Goal: Find specific page/section: Find specific page/section

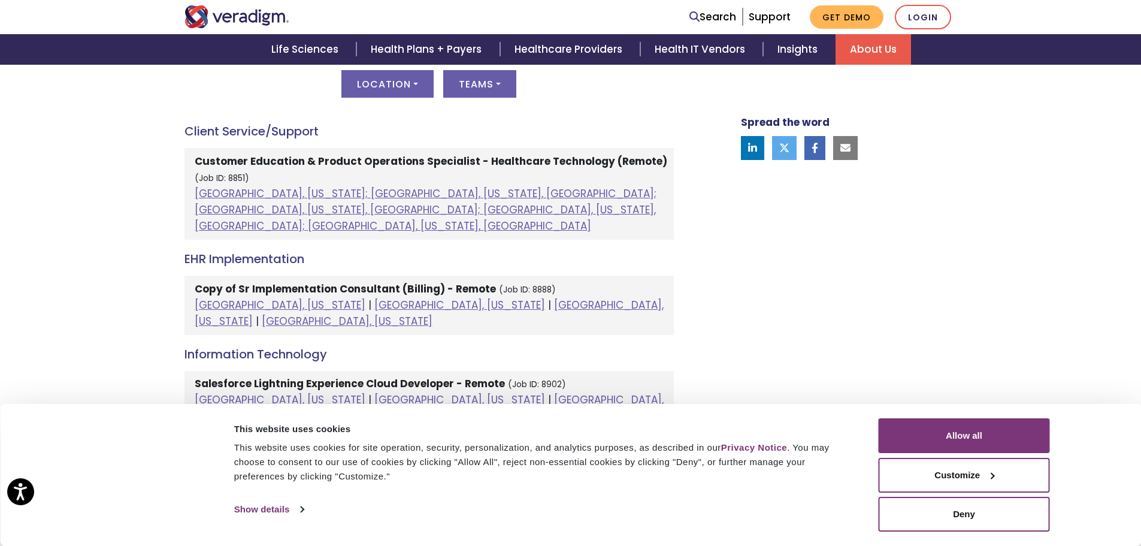
scroll to position [539, 0]
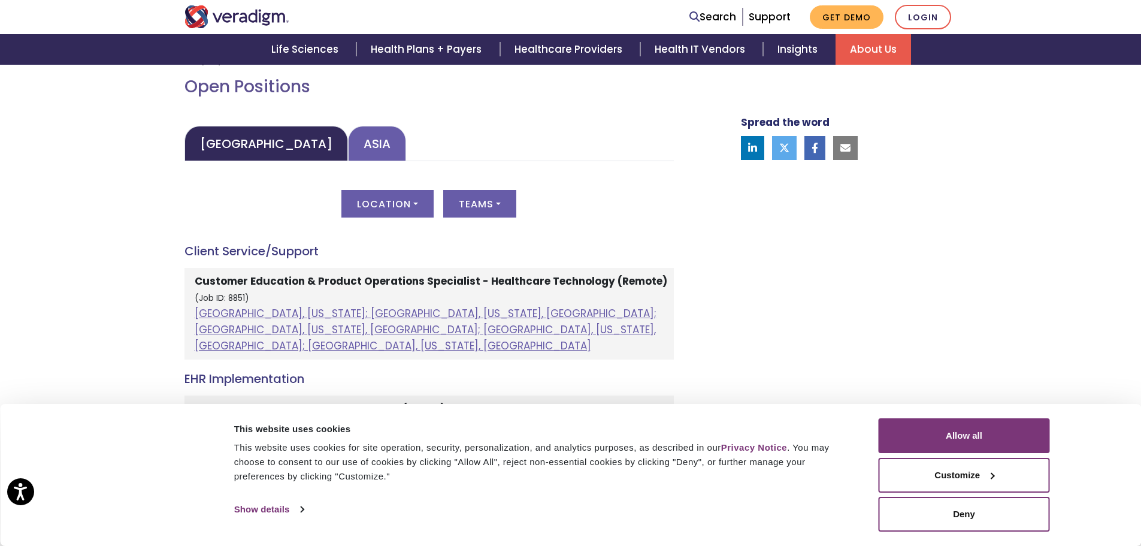
click at [348, 145] on link "Asia" at bounding box center [377, 143] width 58 height 35
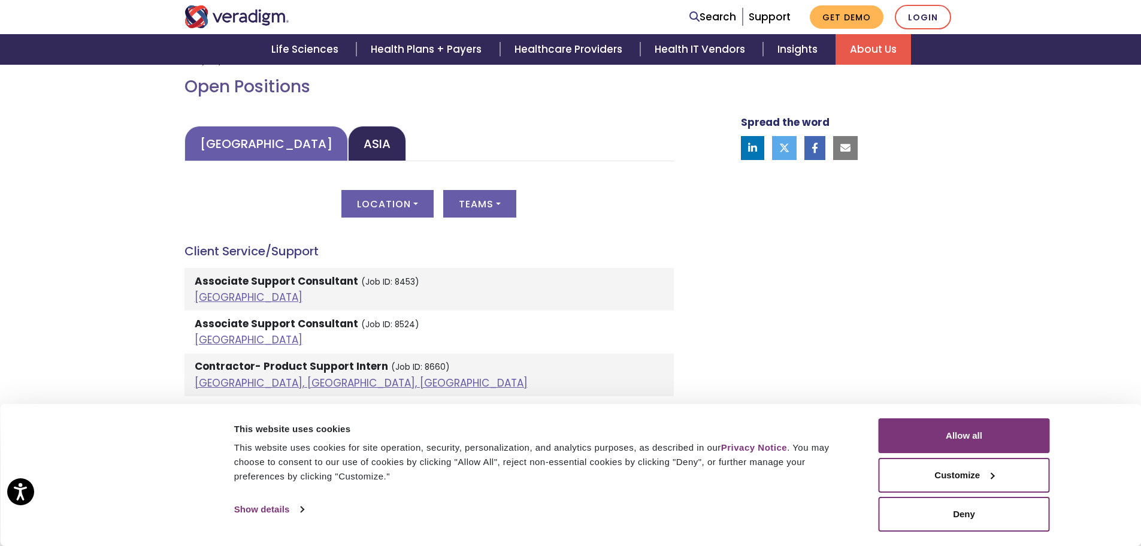
click at [246, 137] on link "[GEOGRAPHIC_DATA]" at bounding box center [266, 143] width 164 height 35
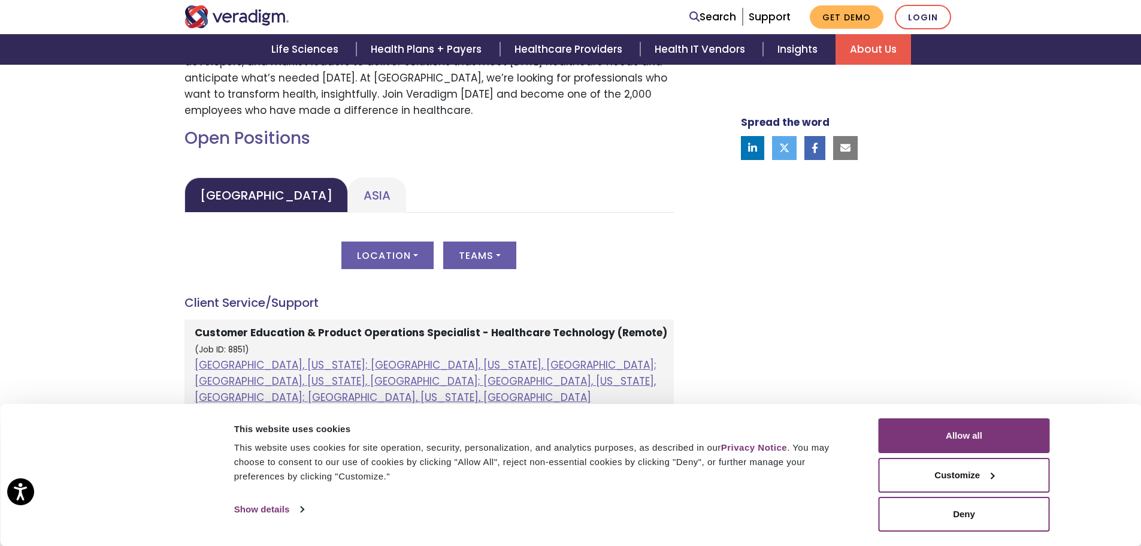
scroll to position [479, 0]
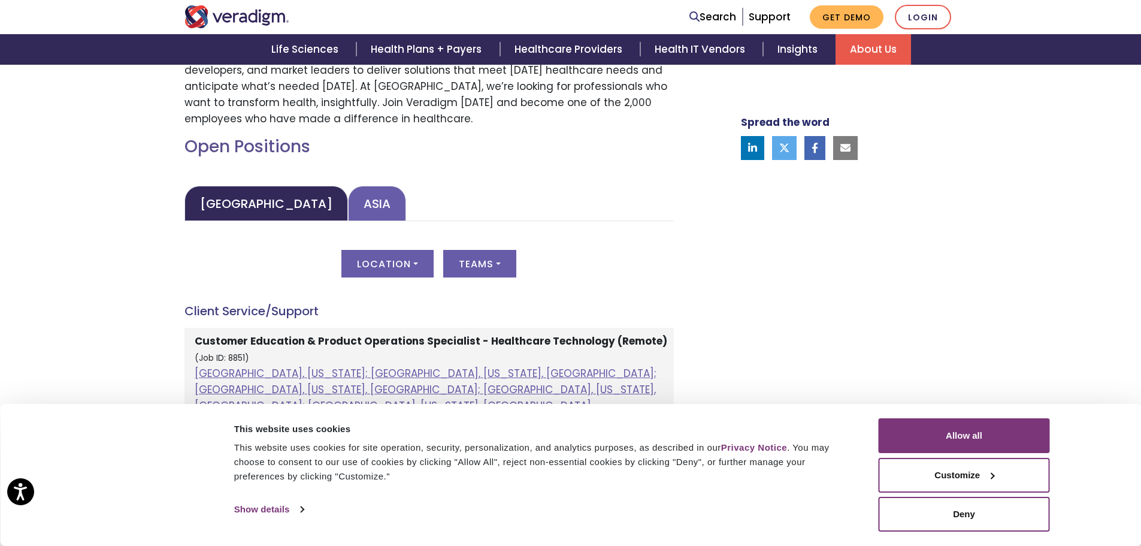
click at [348, 200] on link "Asia" at bounding box center [377, 203] width 58 height 35
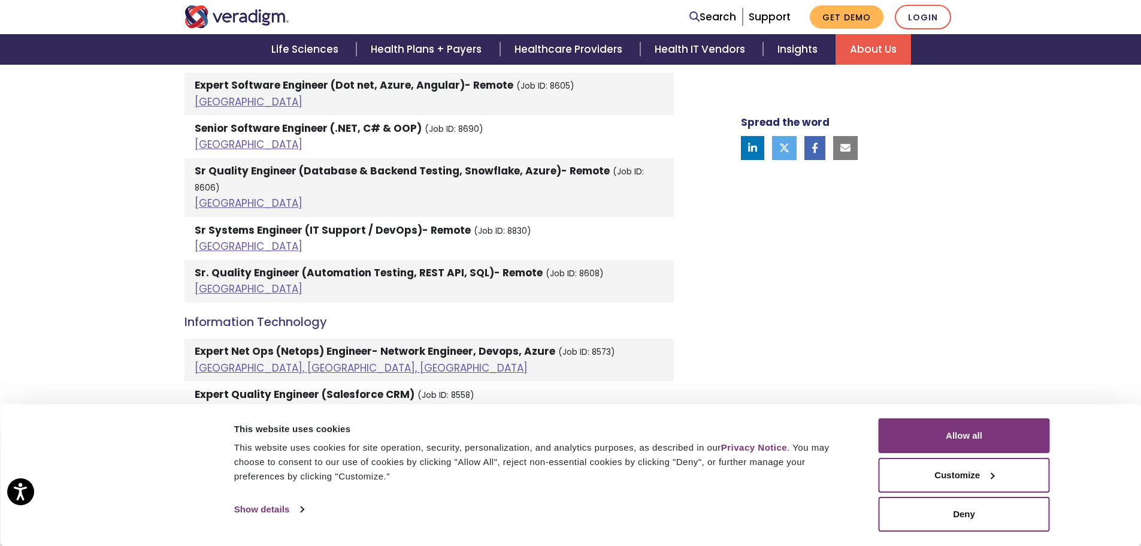
scroll to position [1138, 0]
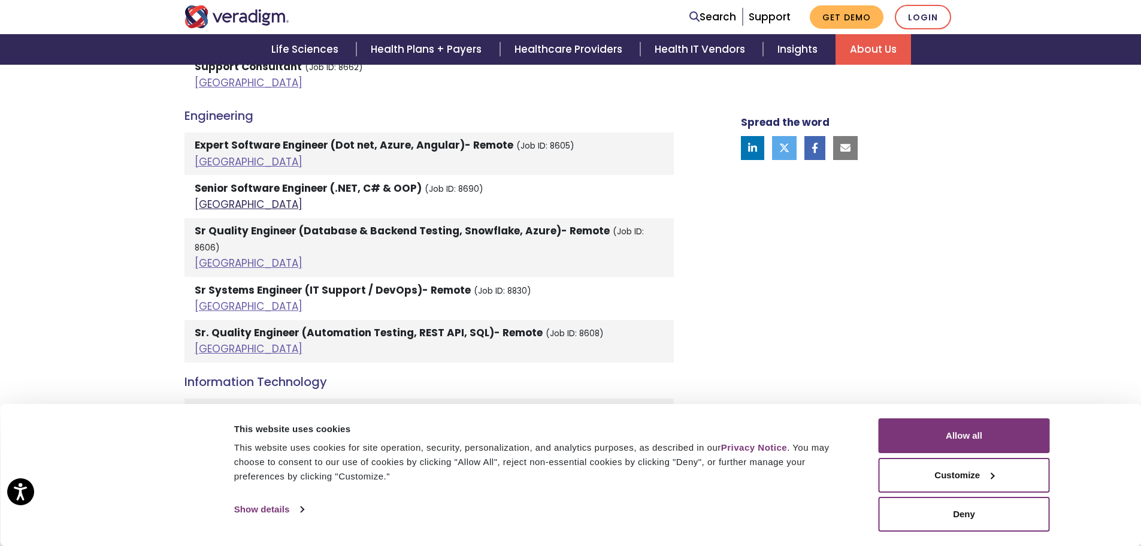
click at [204, 207] on link "[GEOGRAPHIC_DATA]" at bounding box center [249, 204] width 108 height 14
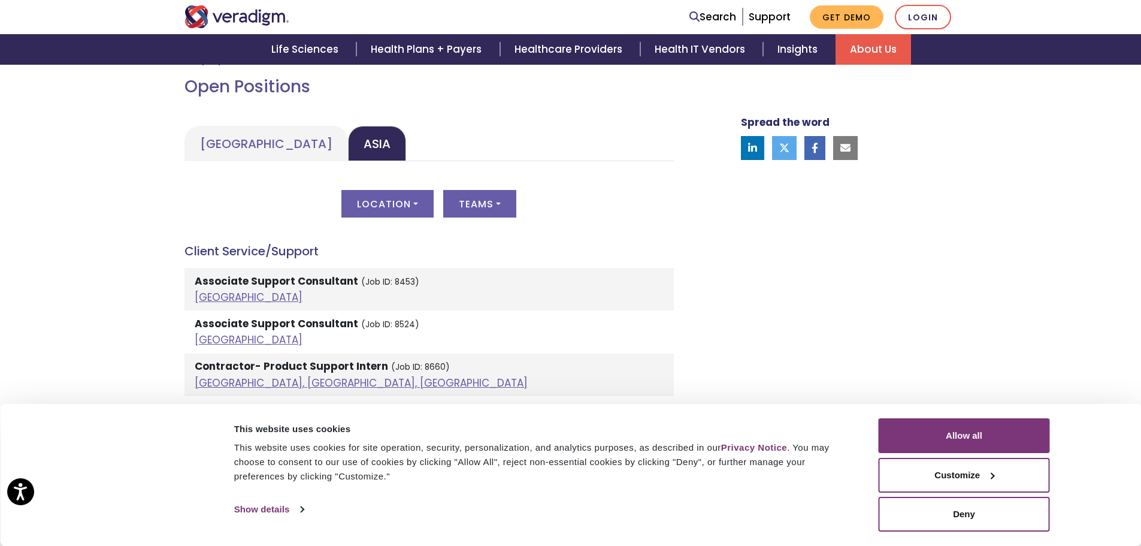
scroll to position [359, 0]
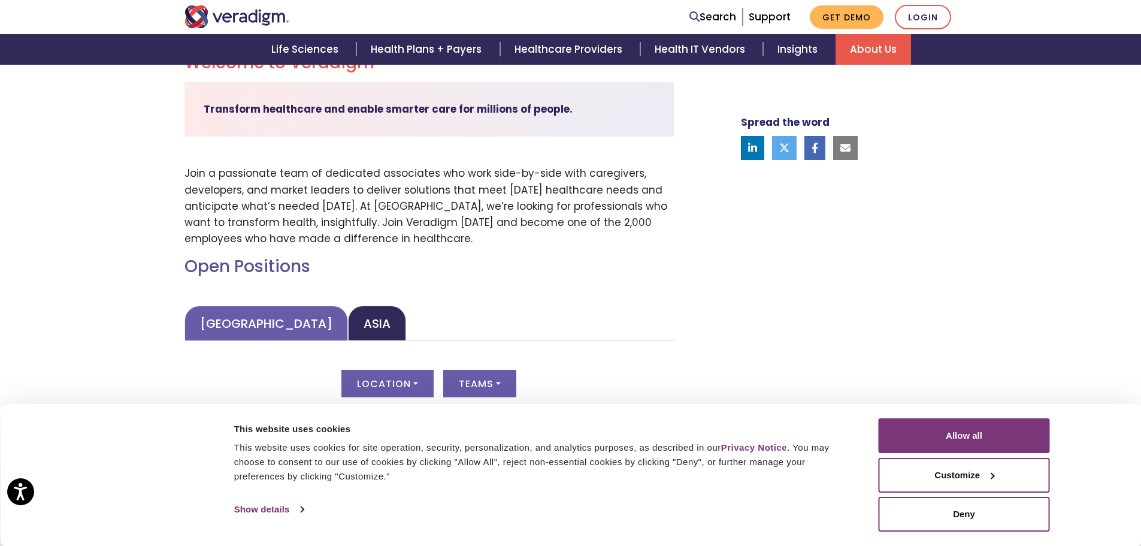
click at [242, 320] on link "[GEOGRAPHIC_DATA]" at bounding box center [266, 322] width 164 height 35
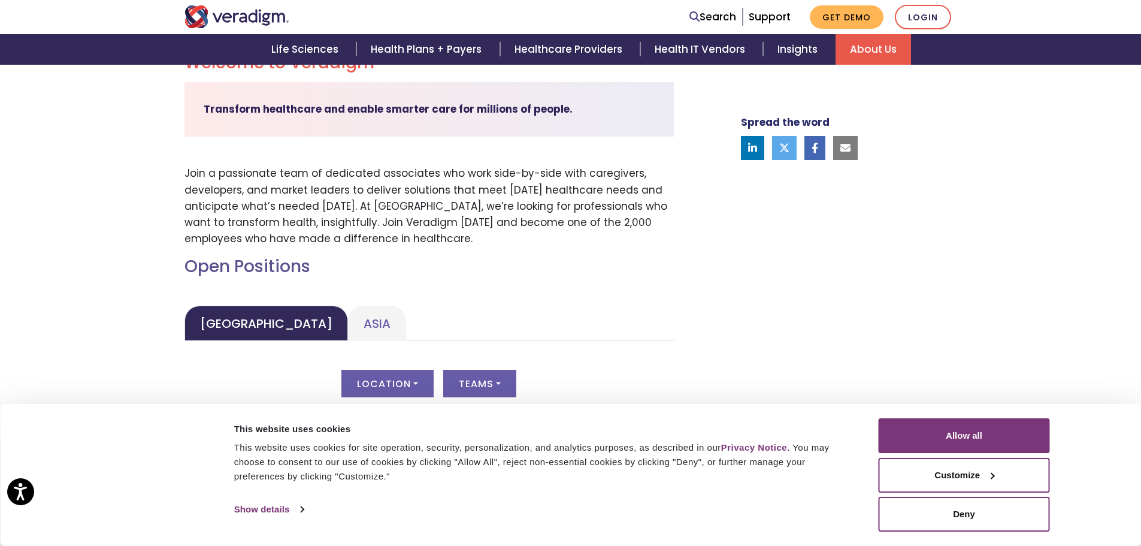
scroll to position [599, 0]
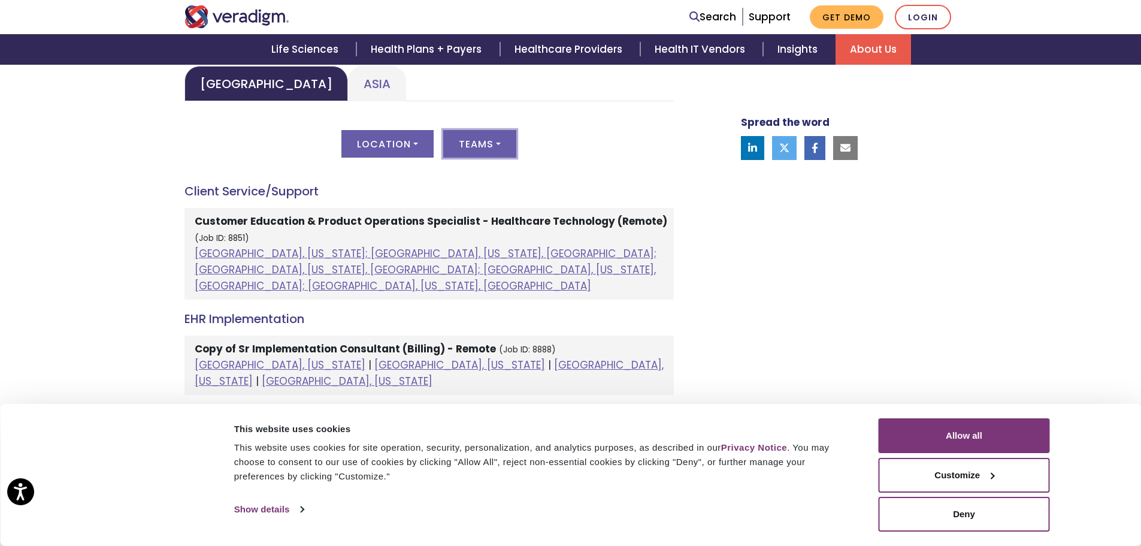
click at [494, 149] on button "Teams" at bounding box center [479, 144] width 73 height 28
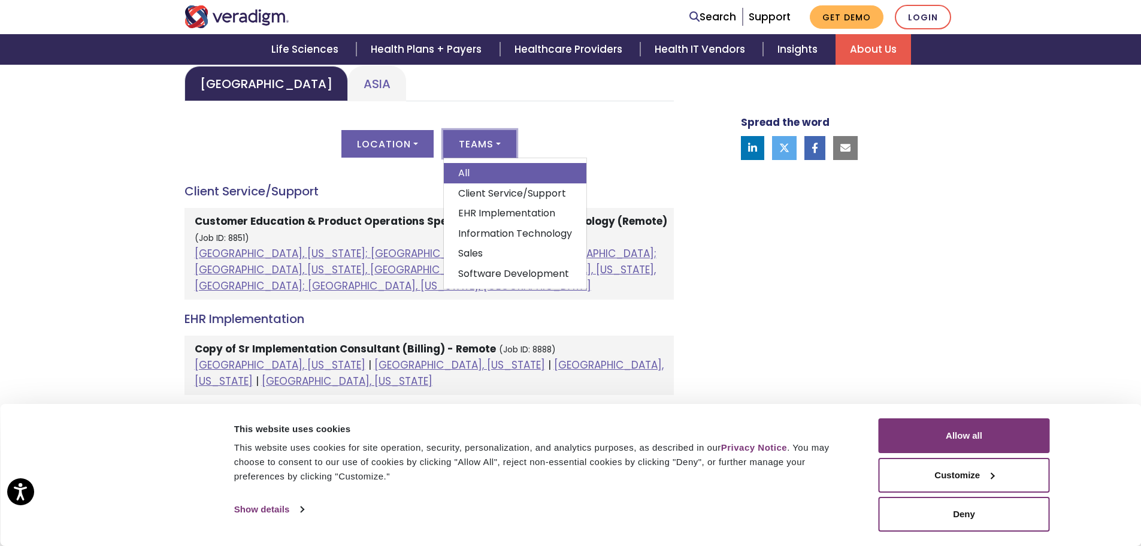
click at [641, 153] on div "Location All [GEOGRAPHIC_DATA], [US_STATE]; [GEOGRAPHIC_DATA], [US_STATE], [GEO…" at bounding box center [428, 151] width 489 height 42
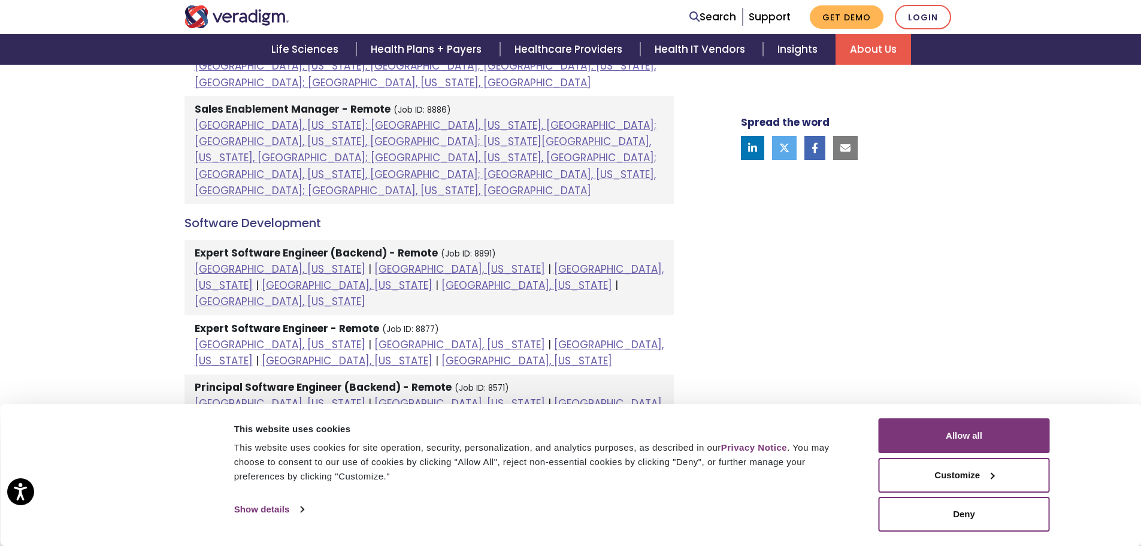
scroll to position [1378, 0]
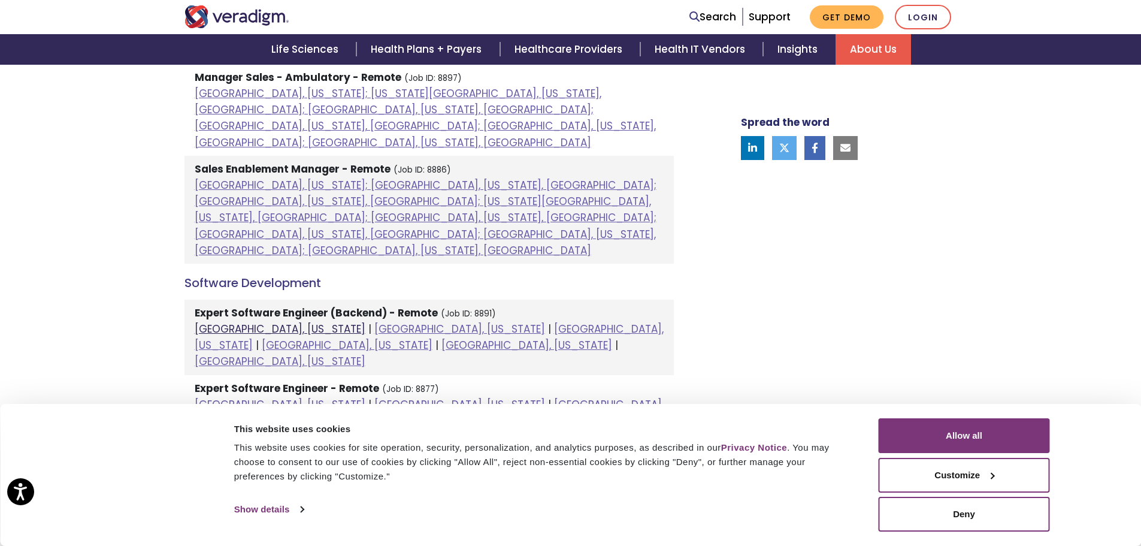
click at [242, 322] on link "[GEOGRAPHIC_DATA], [US_STATE]" at bounding box center [280, 329] width 171 height 14
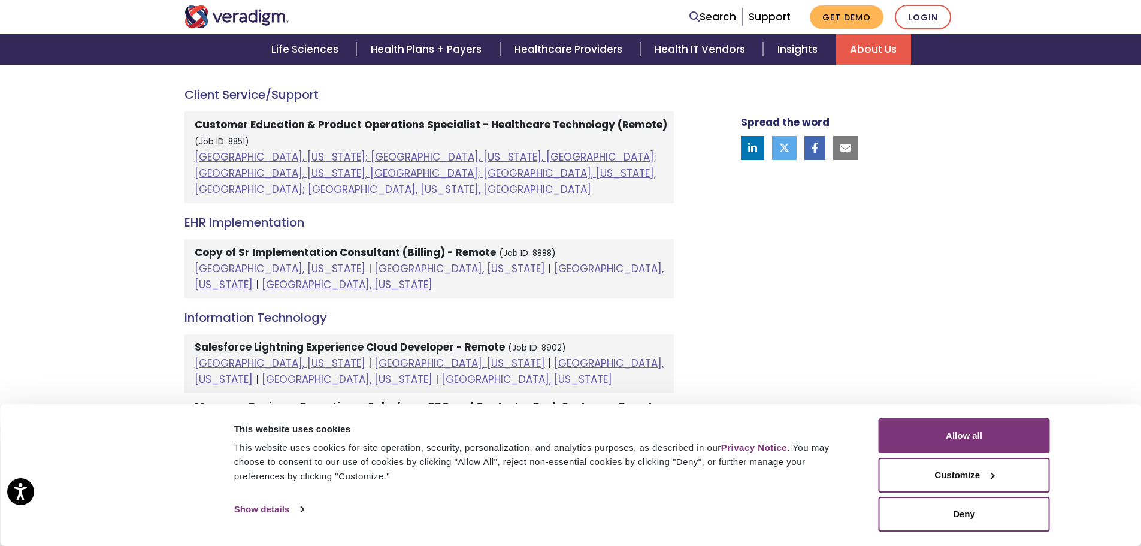
scroll to position [539, 0]
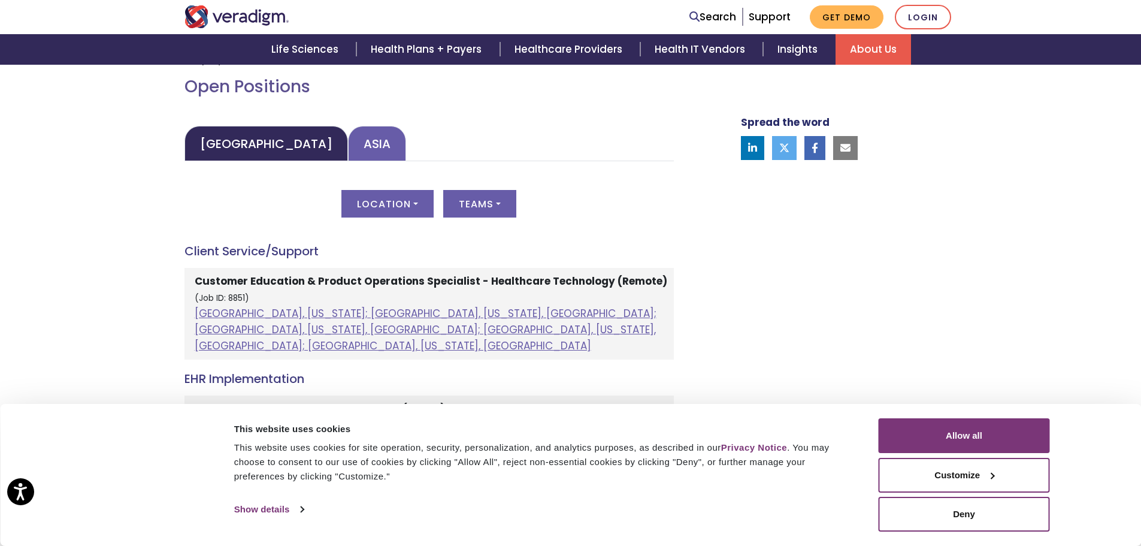
drag, startPoint x: 340, startPoint y: 138, endPoint x: 356, endPoint y: 141, distance: 15.9
click at [348, 138] on link "Asia" at bounding box center [377, 143] width 58 height 35
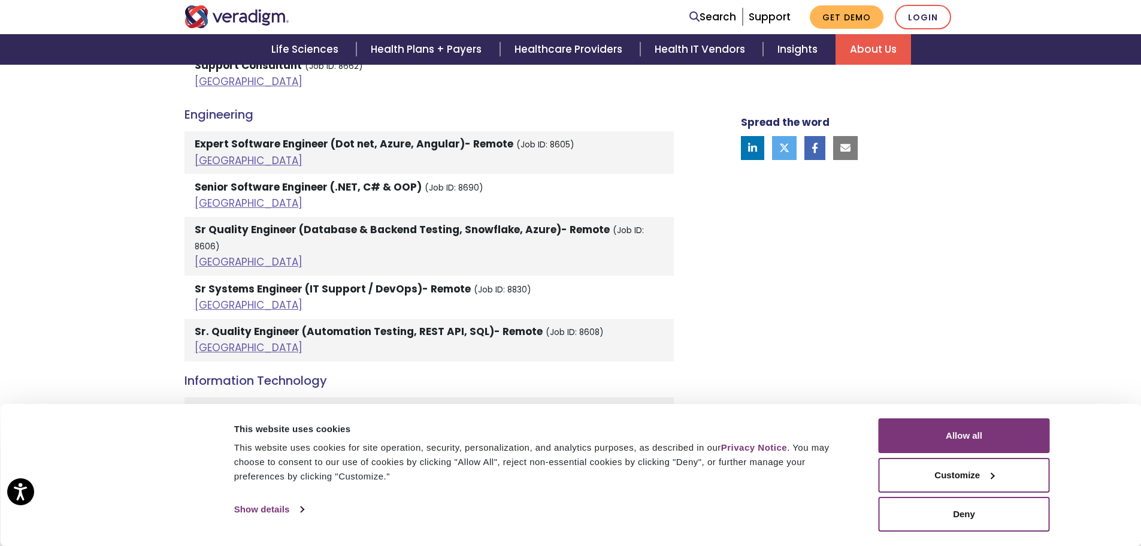
scroll to position [1138, 0]
click at [959, 438] on button "Allow all" at bounding box center [964, 435] width 171 height 35
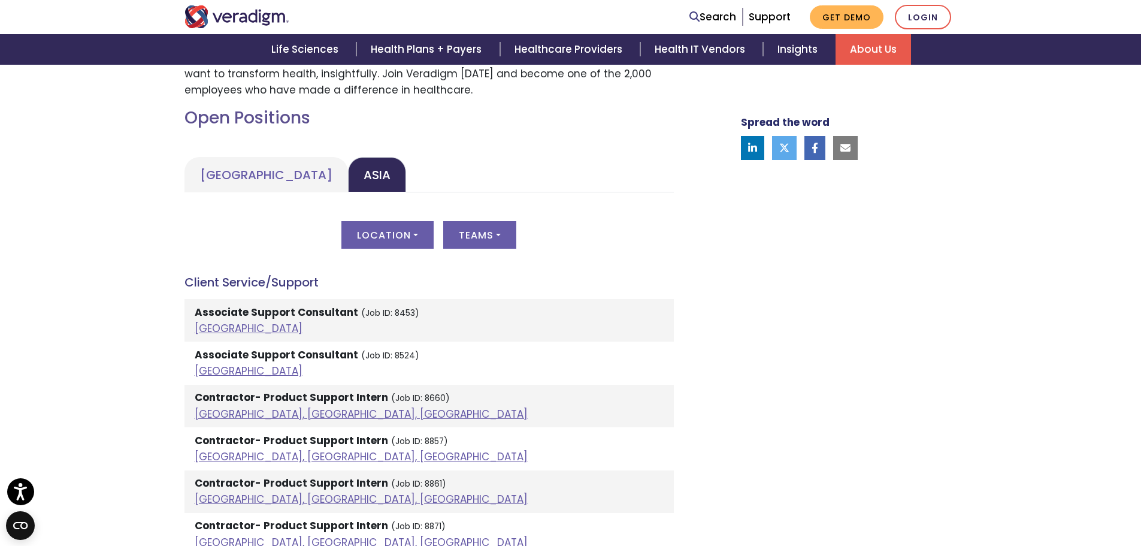
scroll to position [419, 0]
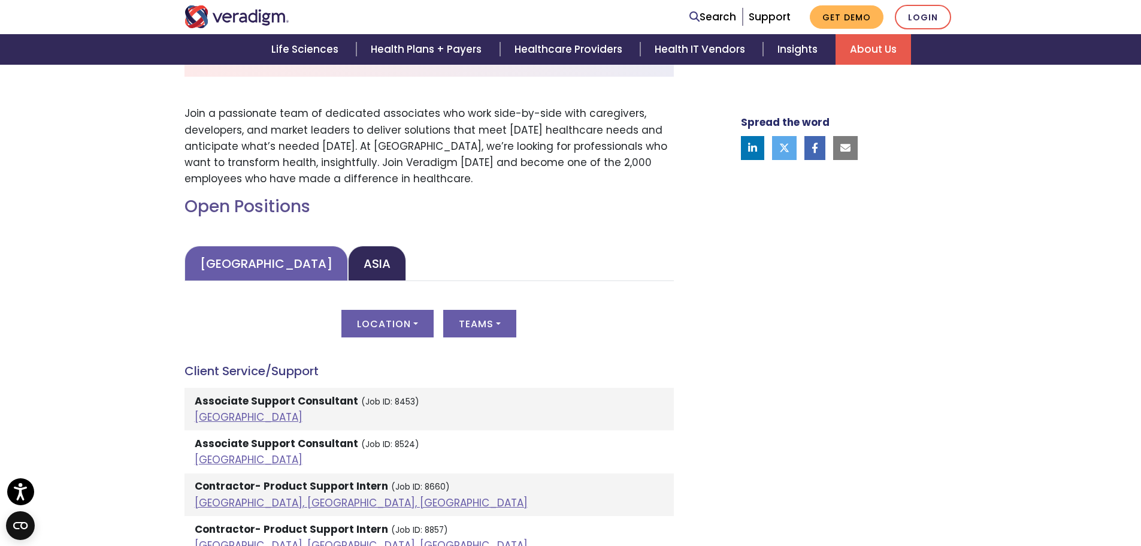
click at [247, 270] on link "[GEOGRAPHIC_DATA]" at bounding box center [266, 263] width 164 height 35
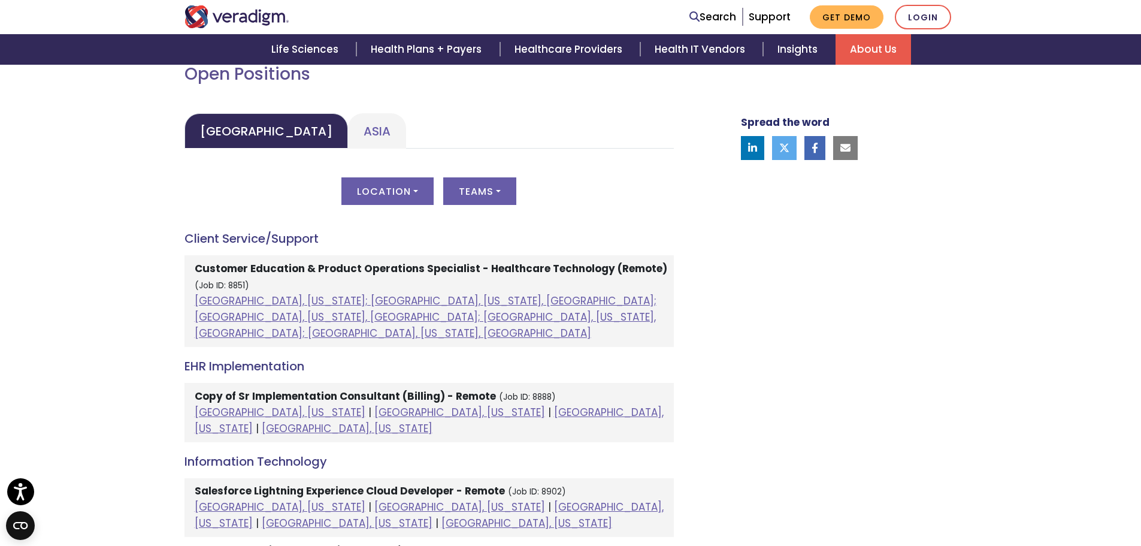
scroll to position [539, 0]
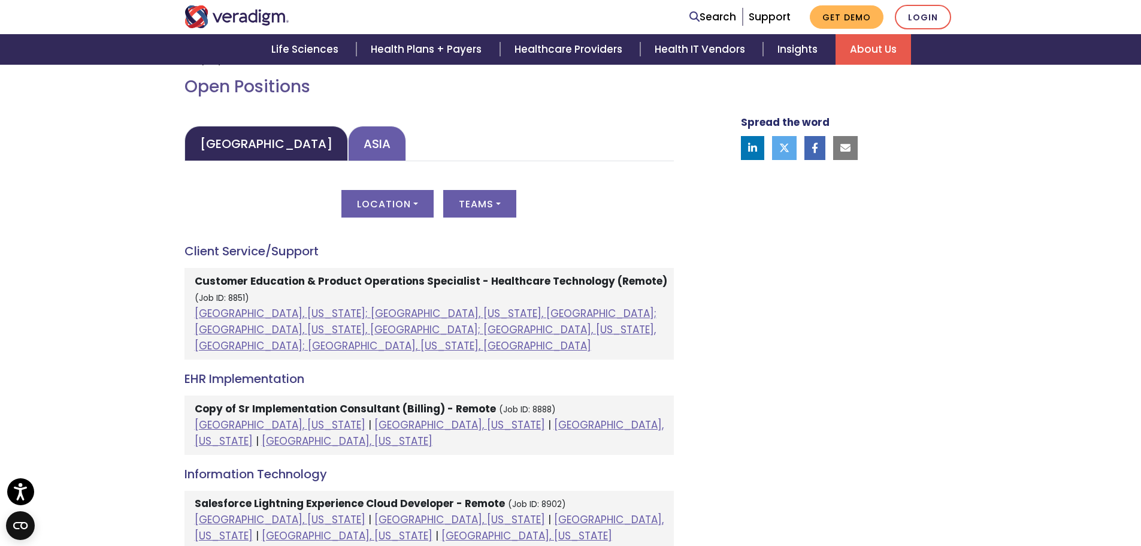
click at [348, 151] on link "Asia" at bounding box center [377, 143] width 58 height 35
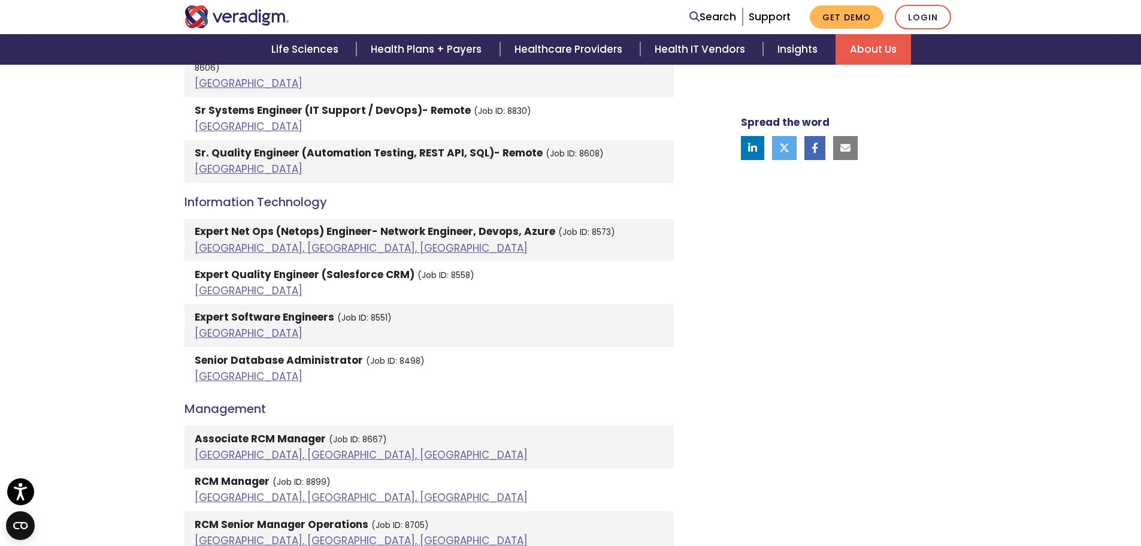
scroll to position [1138, 0]
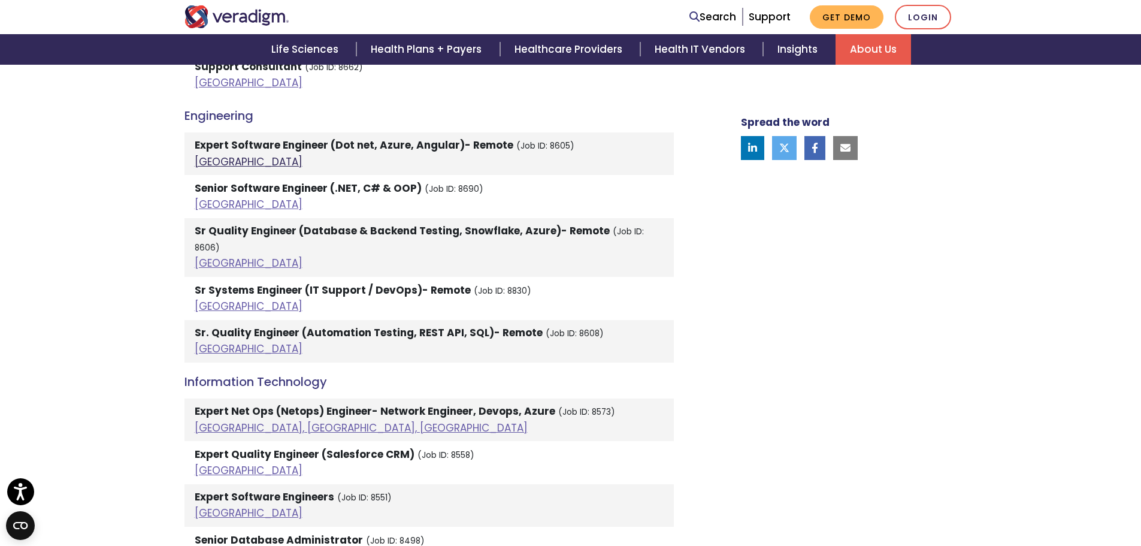
click at [210, 162] on link "[GEOGRAPHIC_DATA]" at bounding box center [249, 162] width 108 height 14
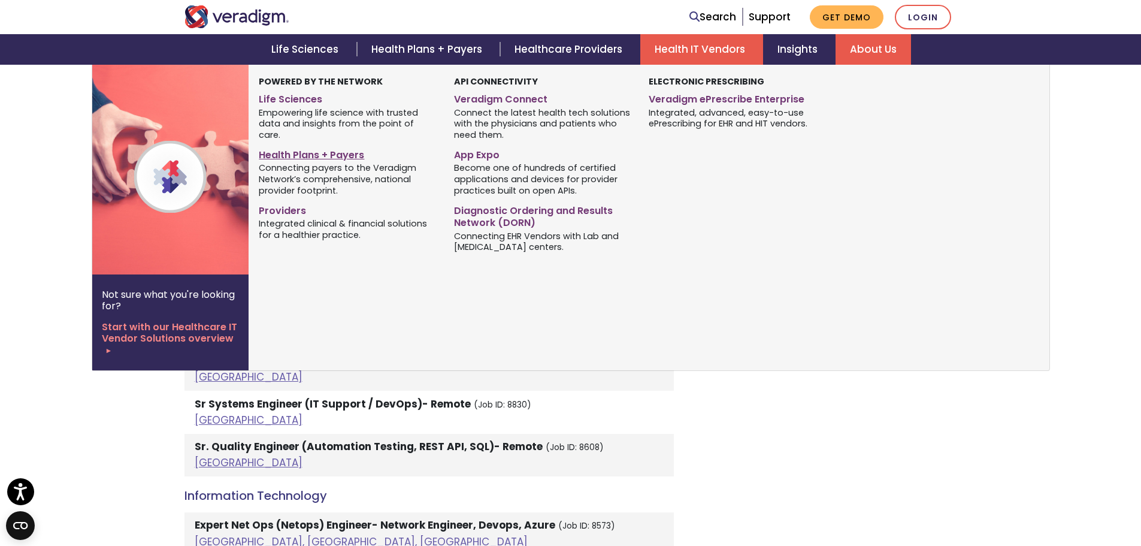
scroll to position [1018, 0]
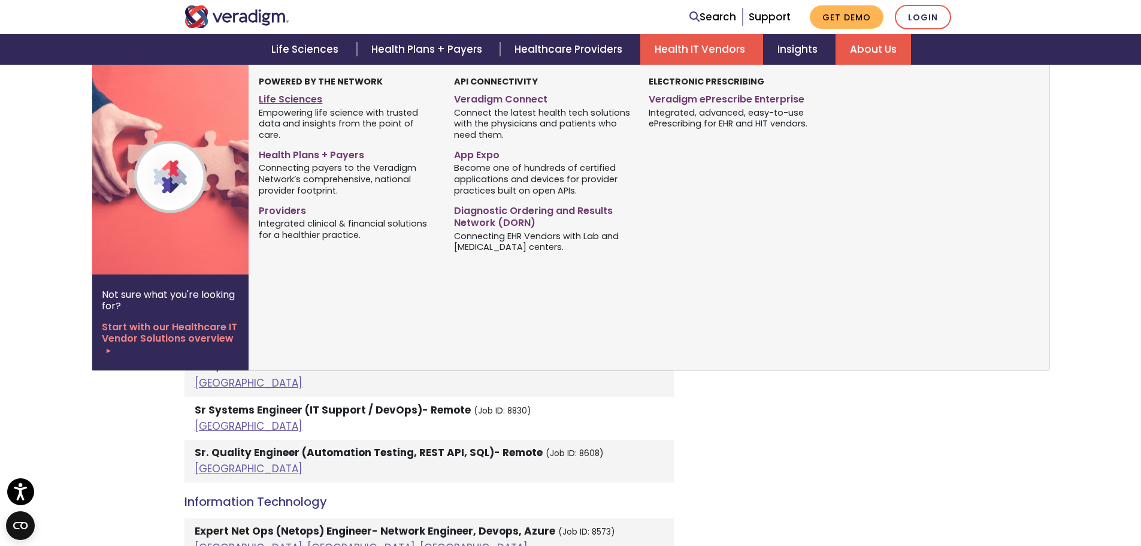
click at [293, 102] on link "Life Sciences" at bounding box center [347, 97] width 177 height 17
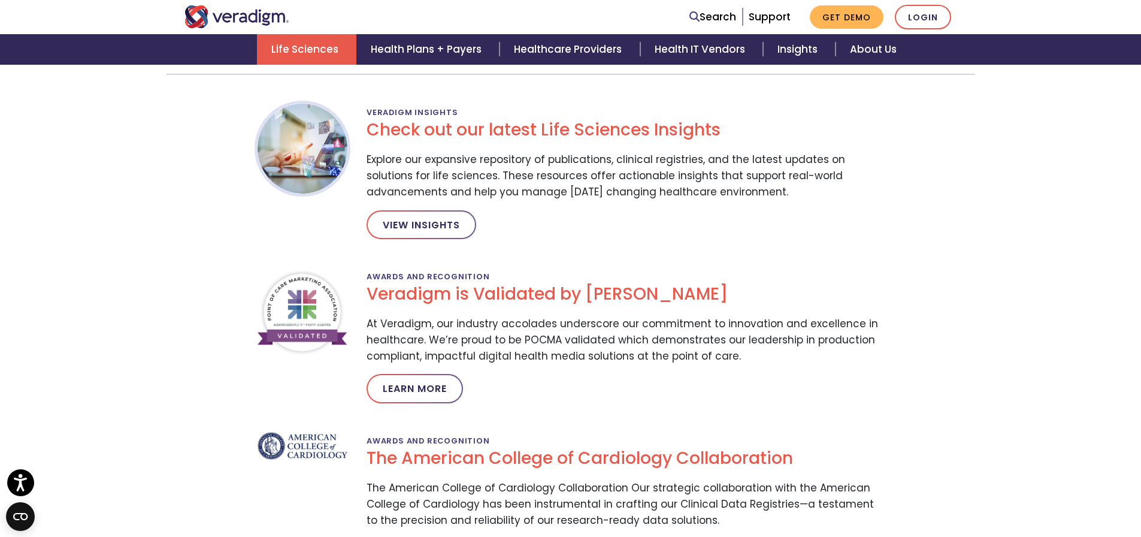
scroll to position [1917, 0]
